Goal: Information Seeking & Learning: Learn about a topic

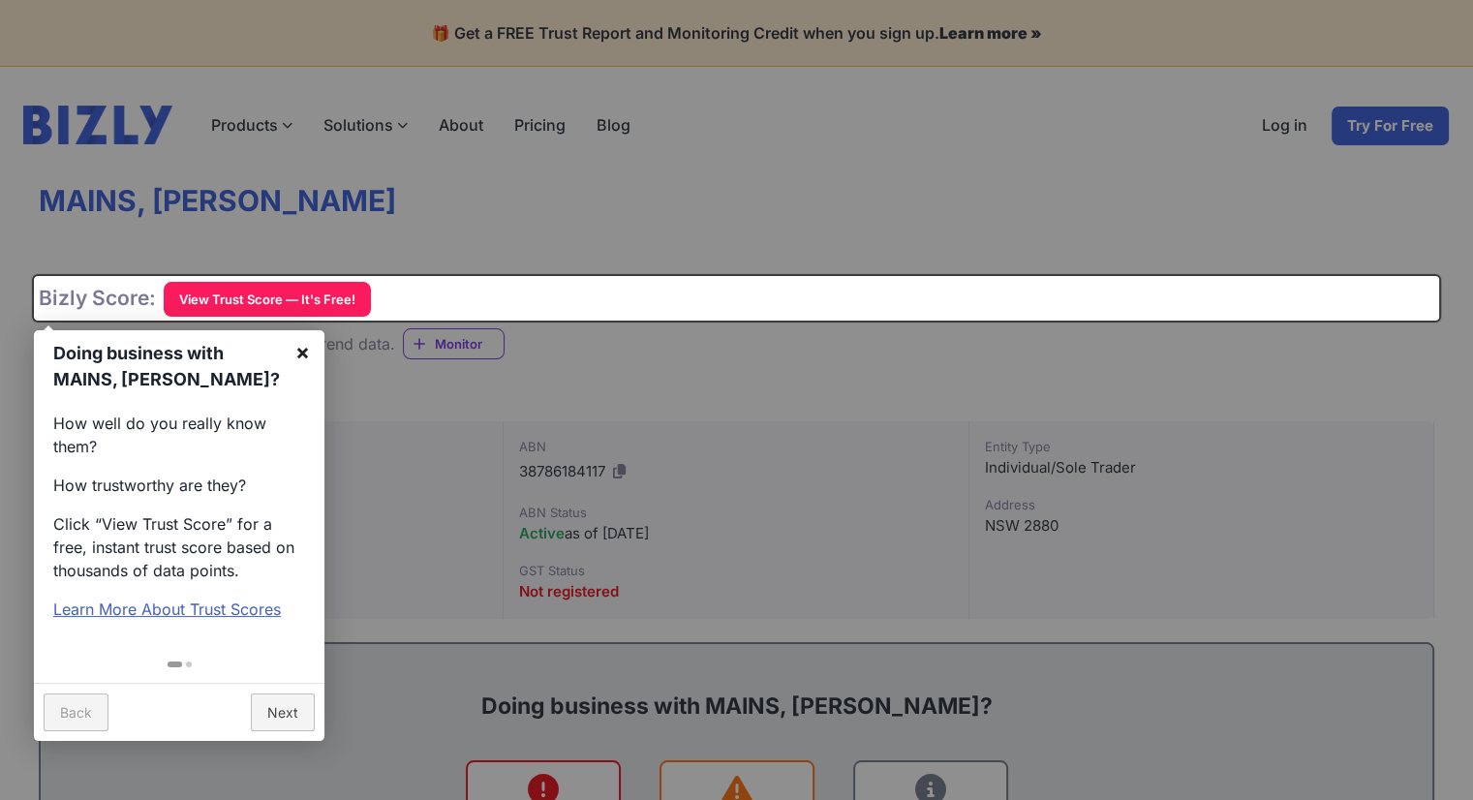
click at [297, 355] on link "×" at bounding box center [303, 352] width 44 height 44
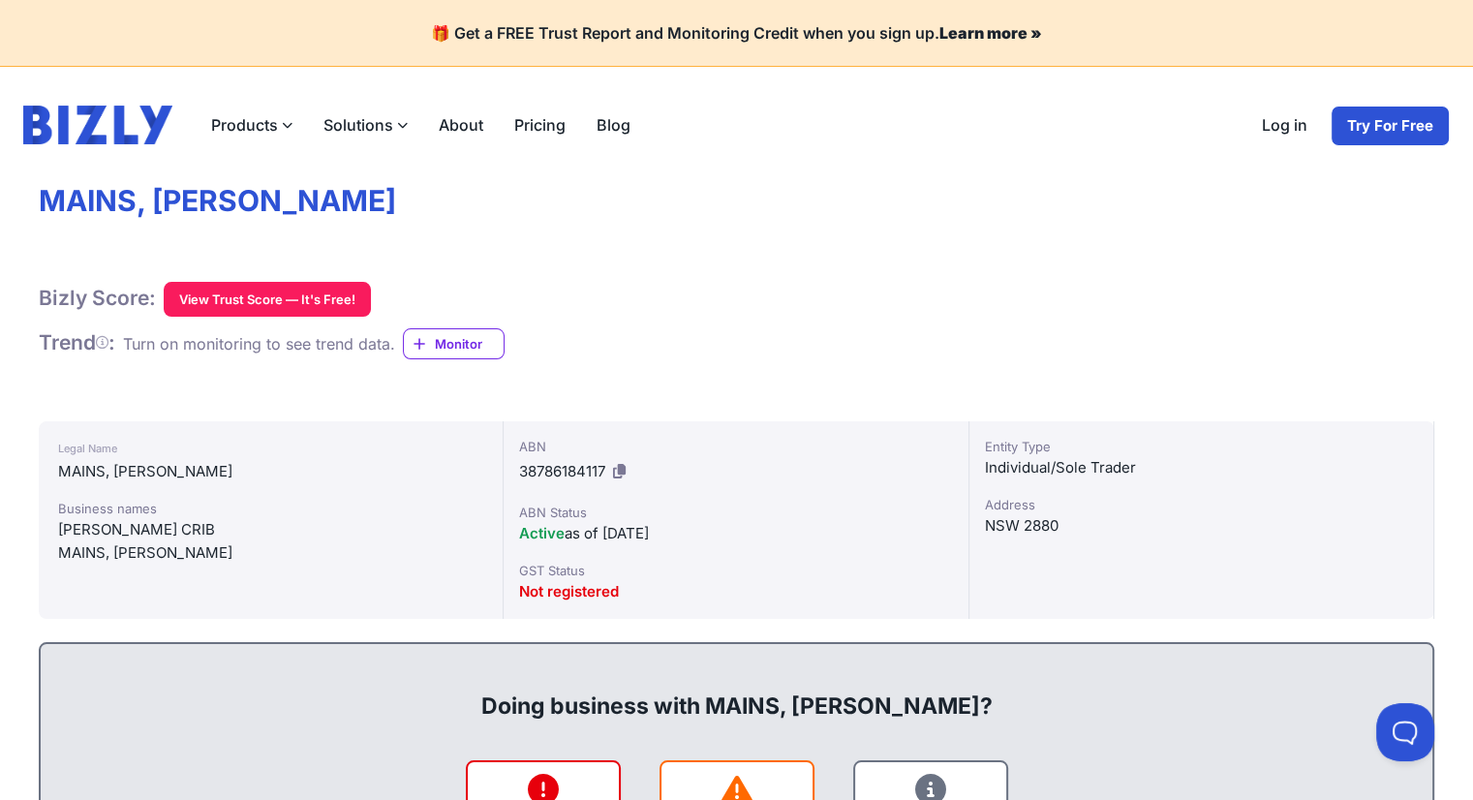
click at [688, 292] on div "Bizly Score: View Trust Score — It's Free! View Trust Score — It's Free!" at bounding box center [736, 299] width 1395 height 35
click at [299, 291] on button "View Trust Score — It's Free!" at bounding box center [267, 299] width 207 height 35
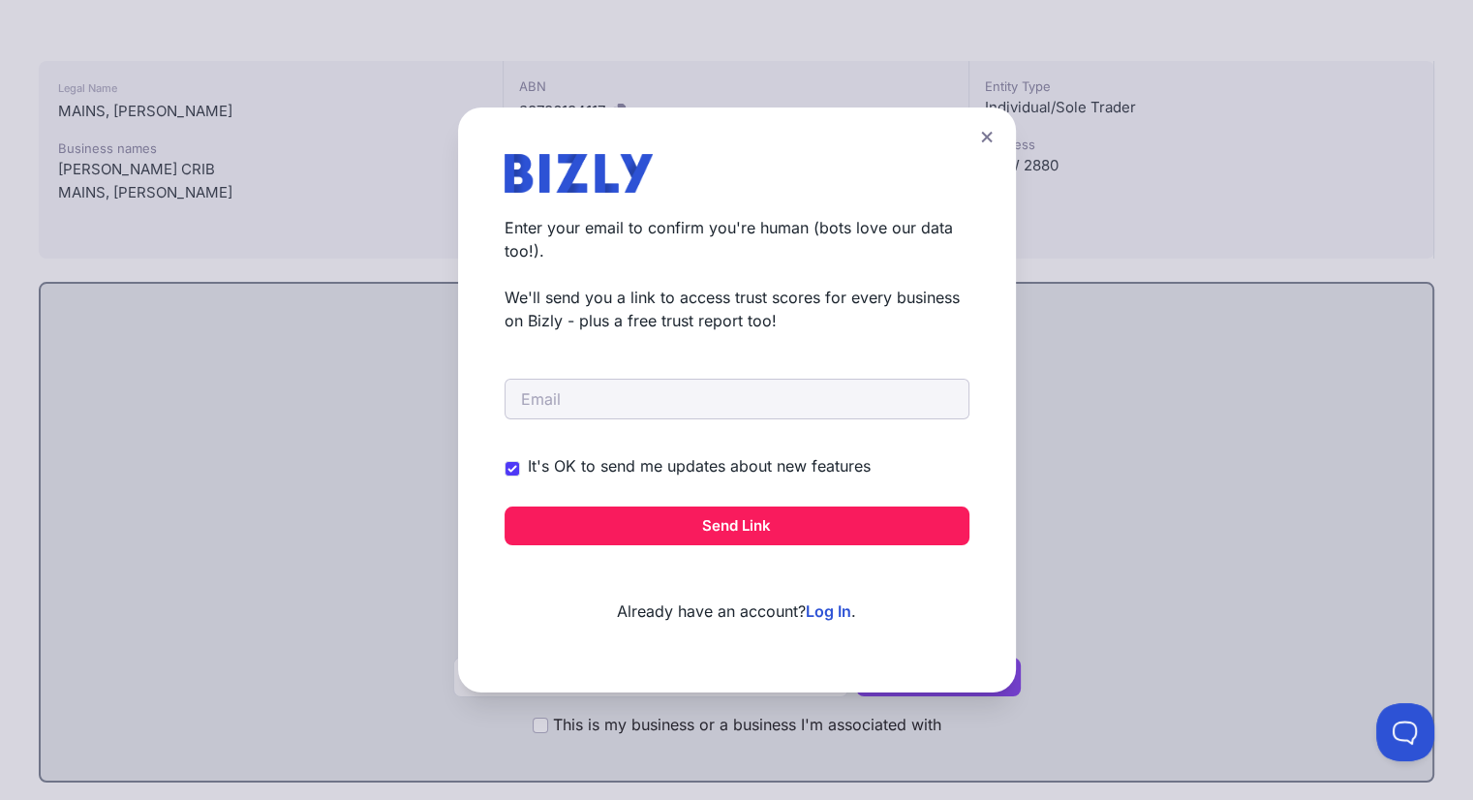
scroll to position [387, 0]
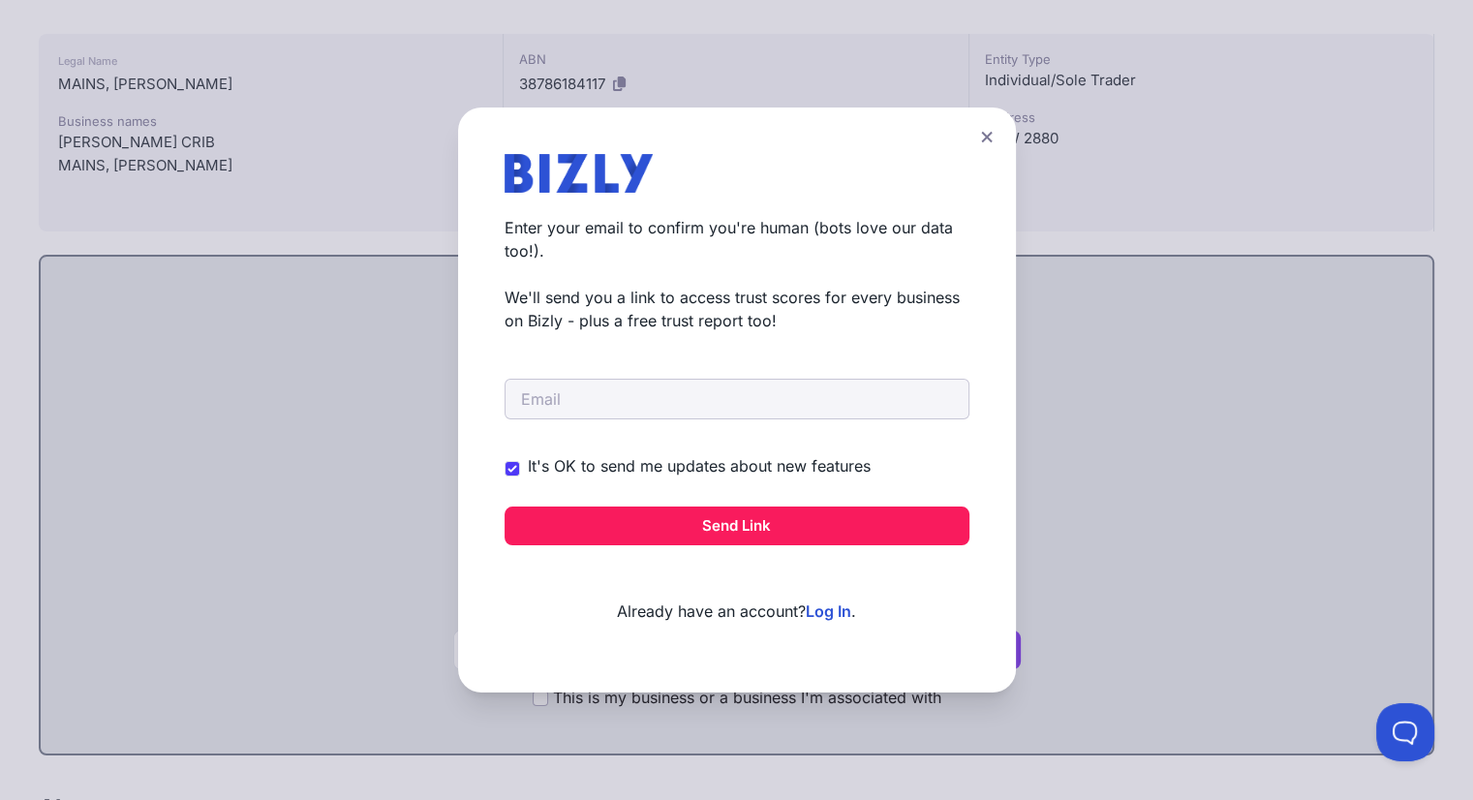
click at [993, 135] on icon at bounding box center [987, 137] width 12 height 13
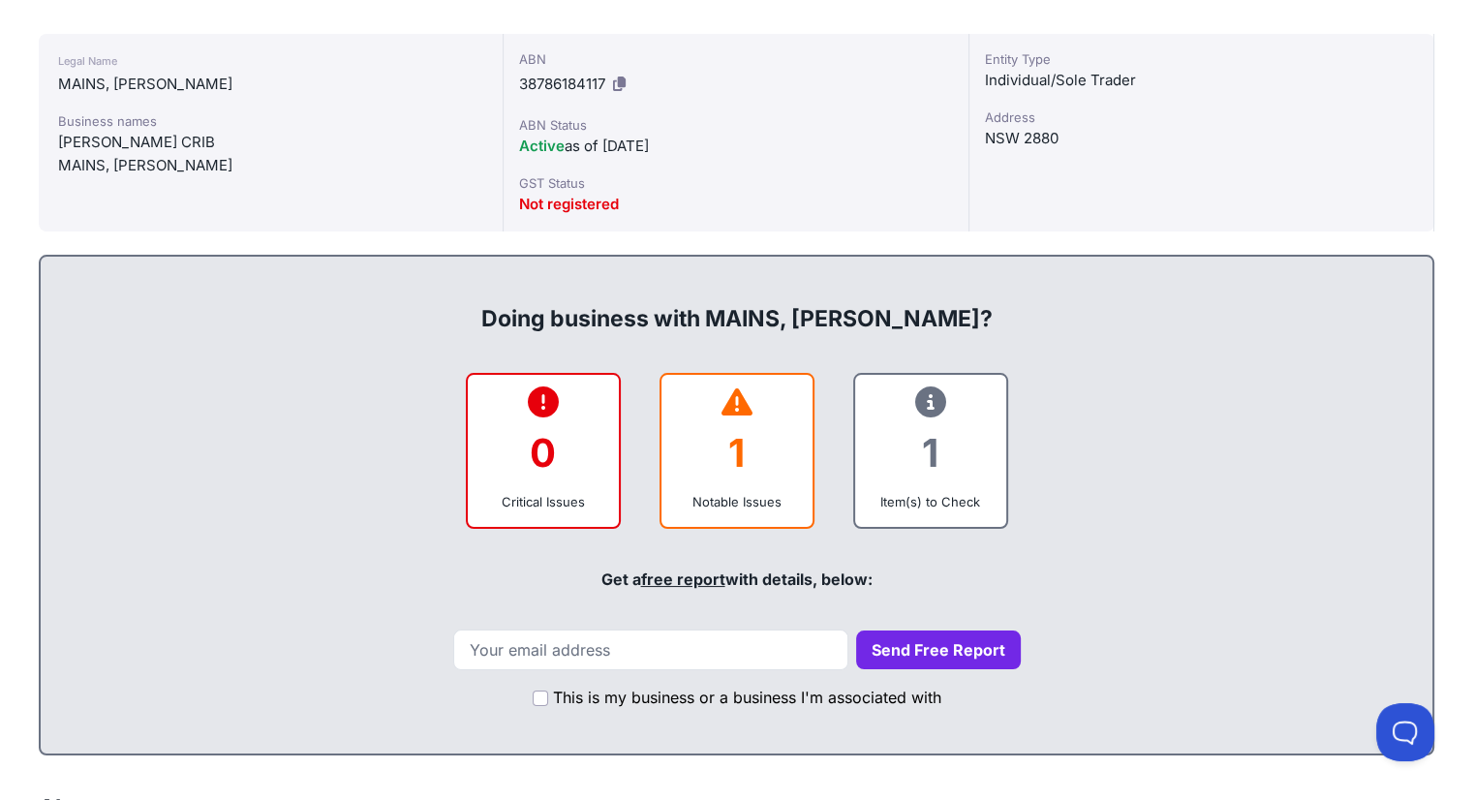
scroll to position [0, 0]
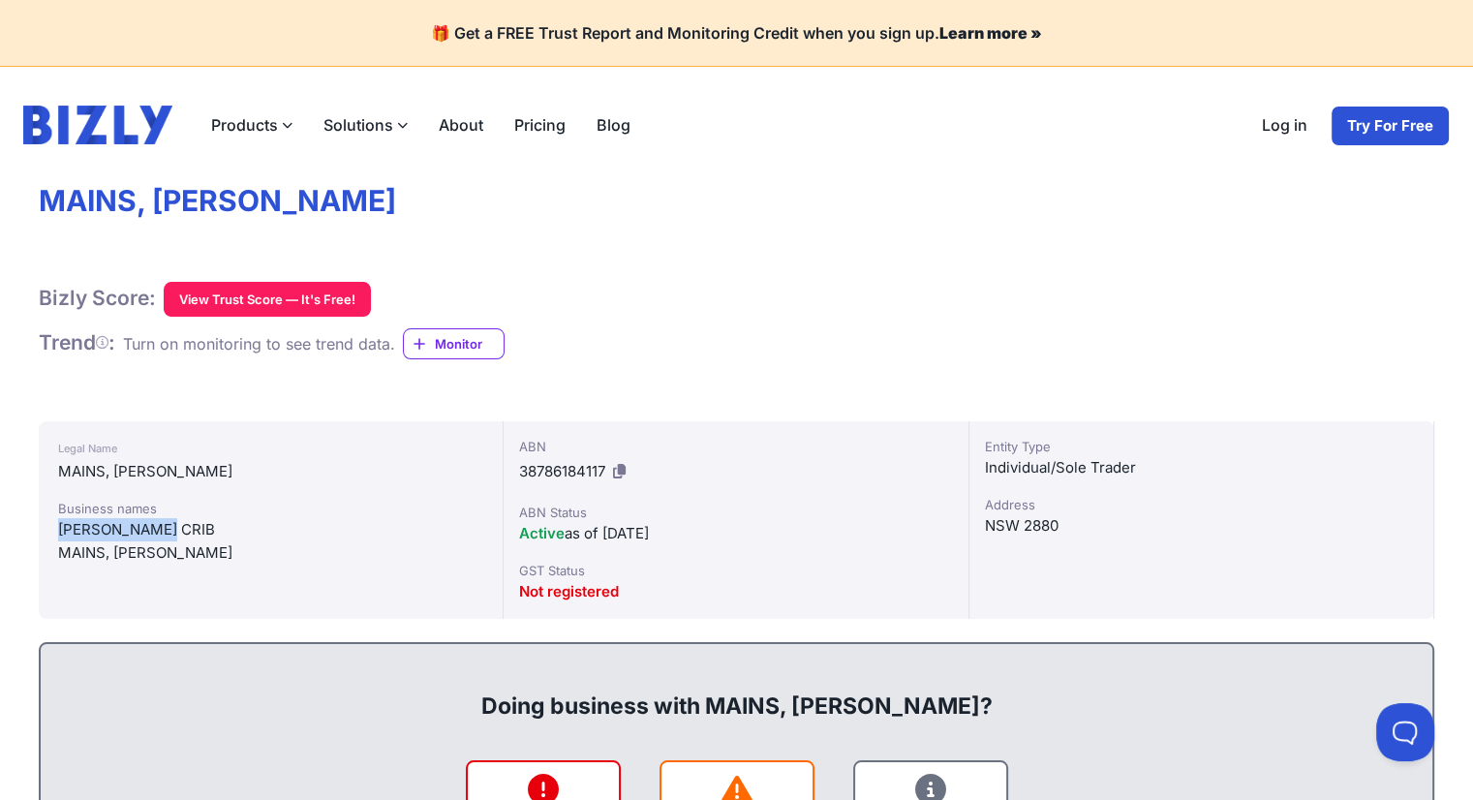
drag, startPoint x: 58, startPoint y: 521, endPoint x: 163, endPoint y: 530, distance: 104.9
click at [163, 530] on div "[PERSON_NAME] CRIB" at bounding box center [270, 529] width 425 height 23
copy div "[PERSON_NAME] CRIB"
drag, startPoint x: 985, startPoint y: 463, endPoint x: 1143, endPoint y: 463, distance: 157.8
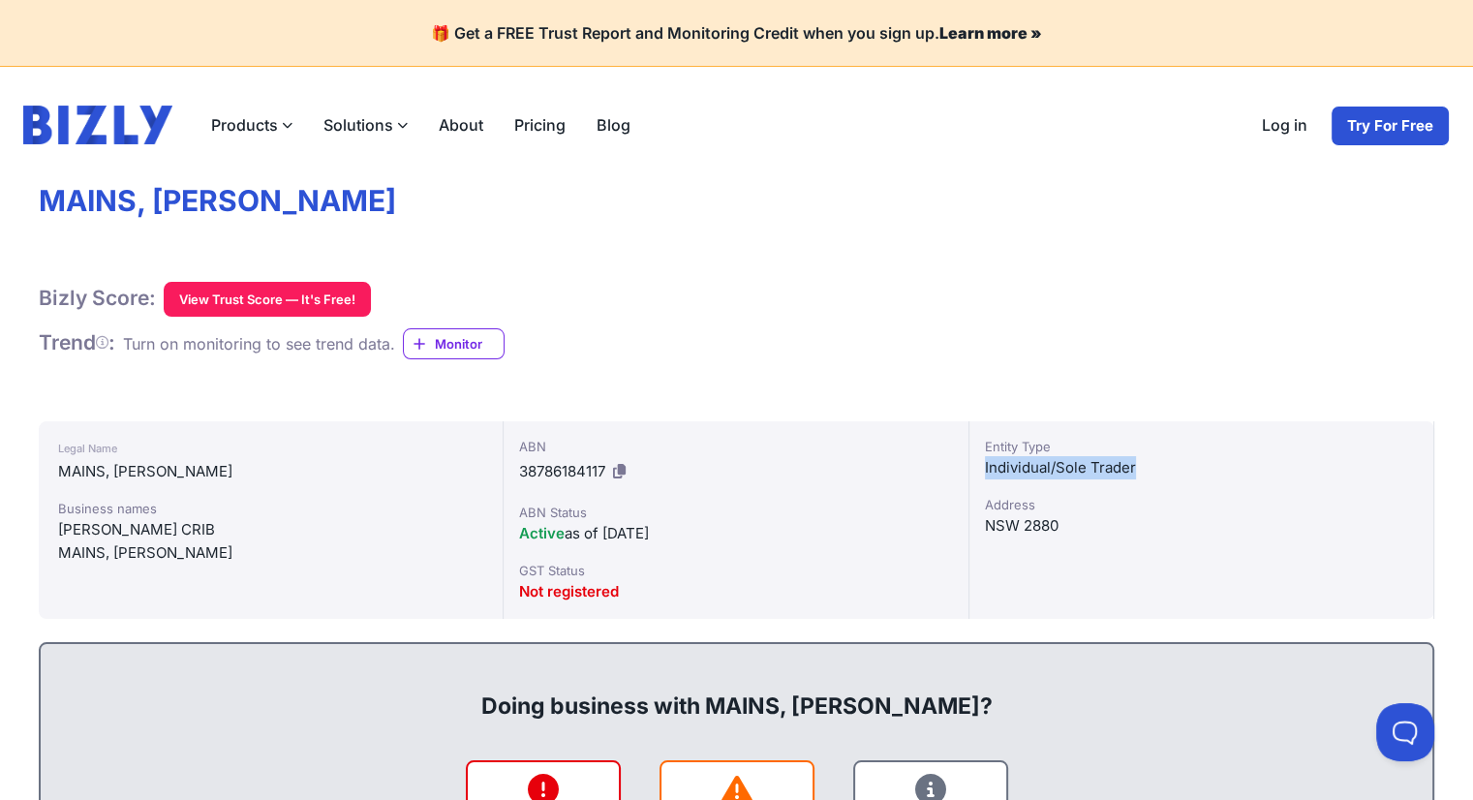
click at [1143, 463] on div "Individual/Sole Trader" at bounding box center [1201, 467] width 433 height 23
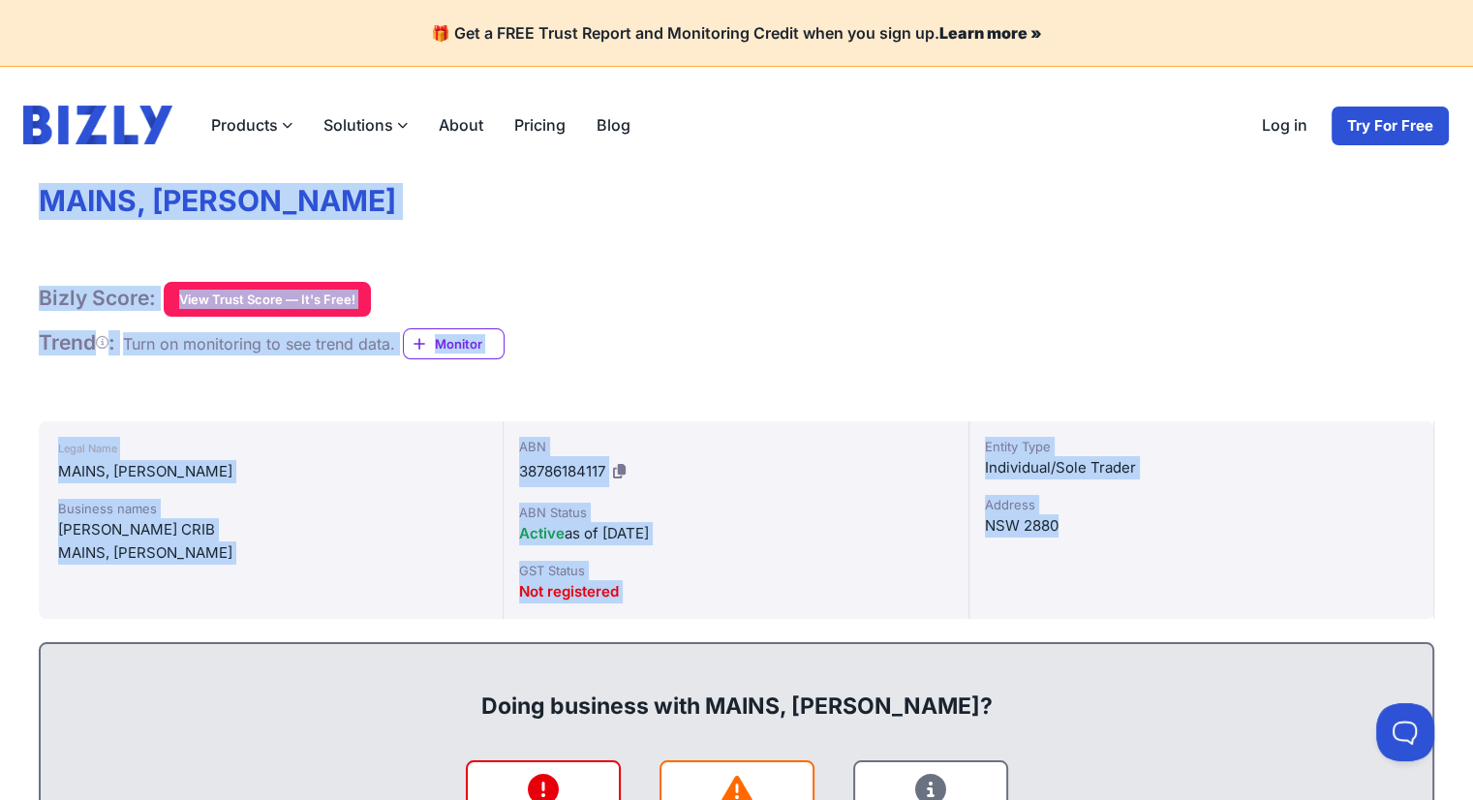
drag, startPoint x: 39, startPoint y: 198, endPoint x: 1091, endPoint y: 580, distance: 1120.0
copy div "MAINS, [PERSON_NAME] Score: View Trust Score — It's Free! View Trust Score — It…"
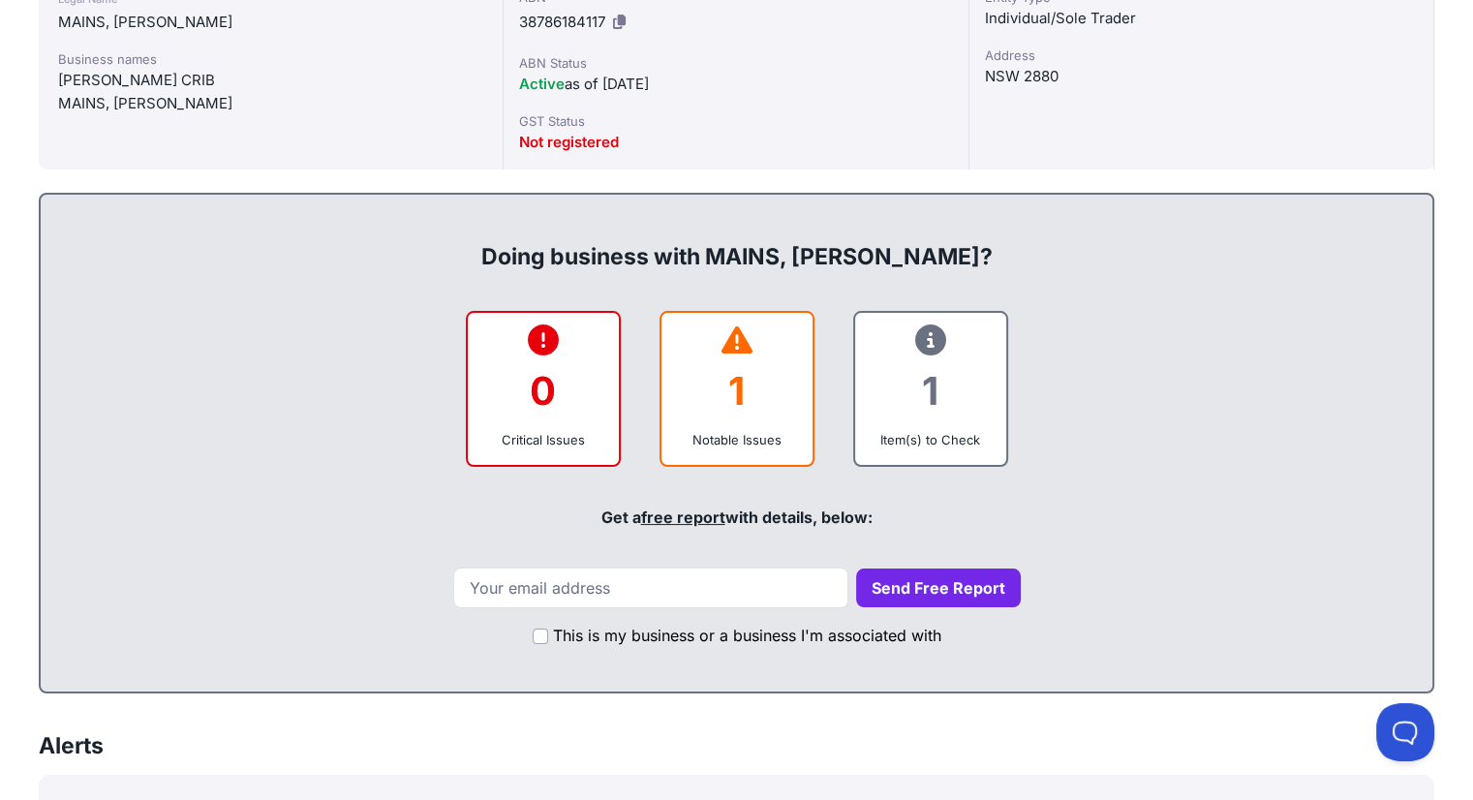
scroll to position [484, 0]
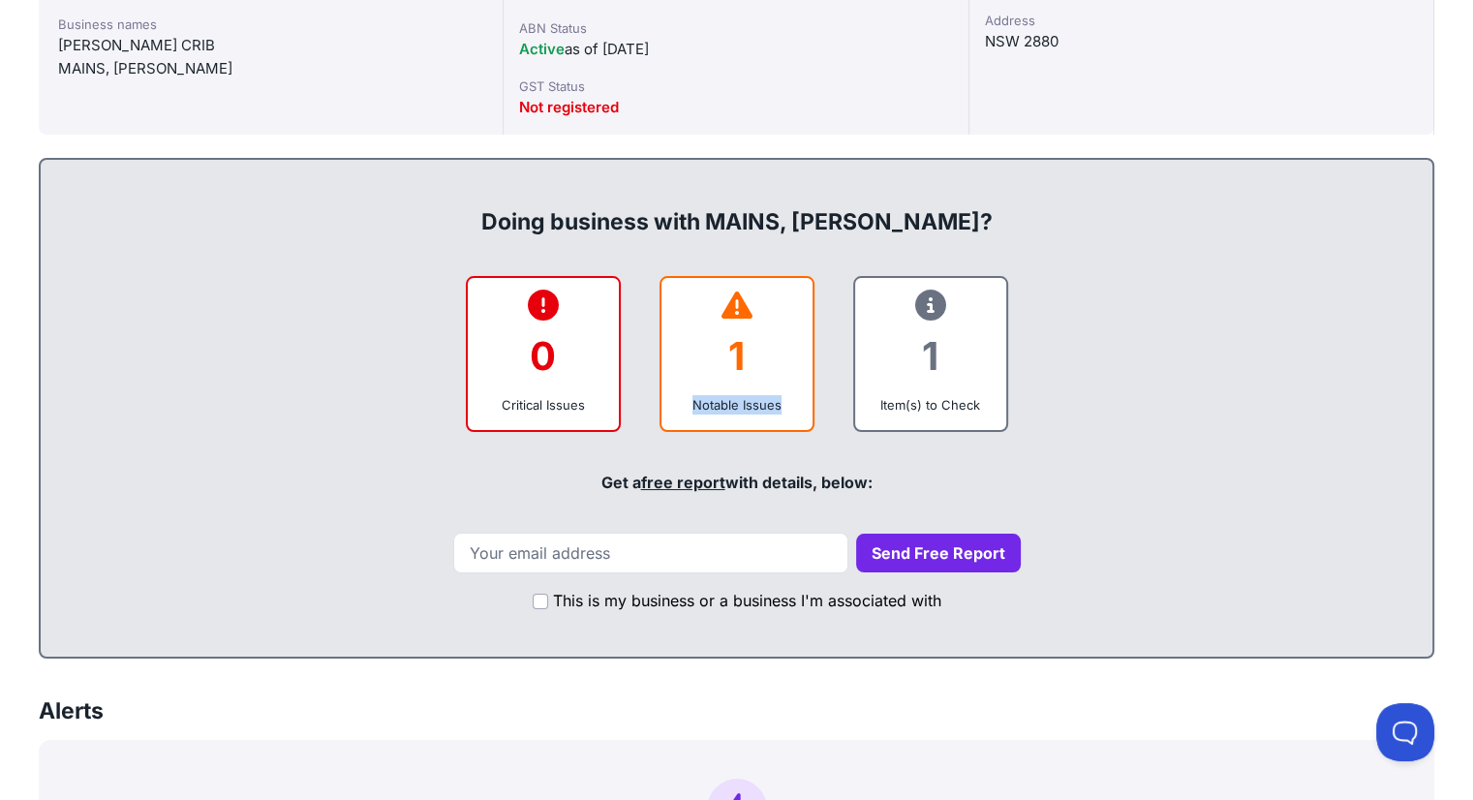
drag, startPoint x: 690, startPoint y: 408, endPoint x: 788, endPoint y: 407, distance: 97.8
click at [788, 407] on div "Notable Issues" at bounding box center [737, 404] width 120 height 19
copy div "Notable Issues"
